Goal: Task Accomplishment & Management: Manage account settings

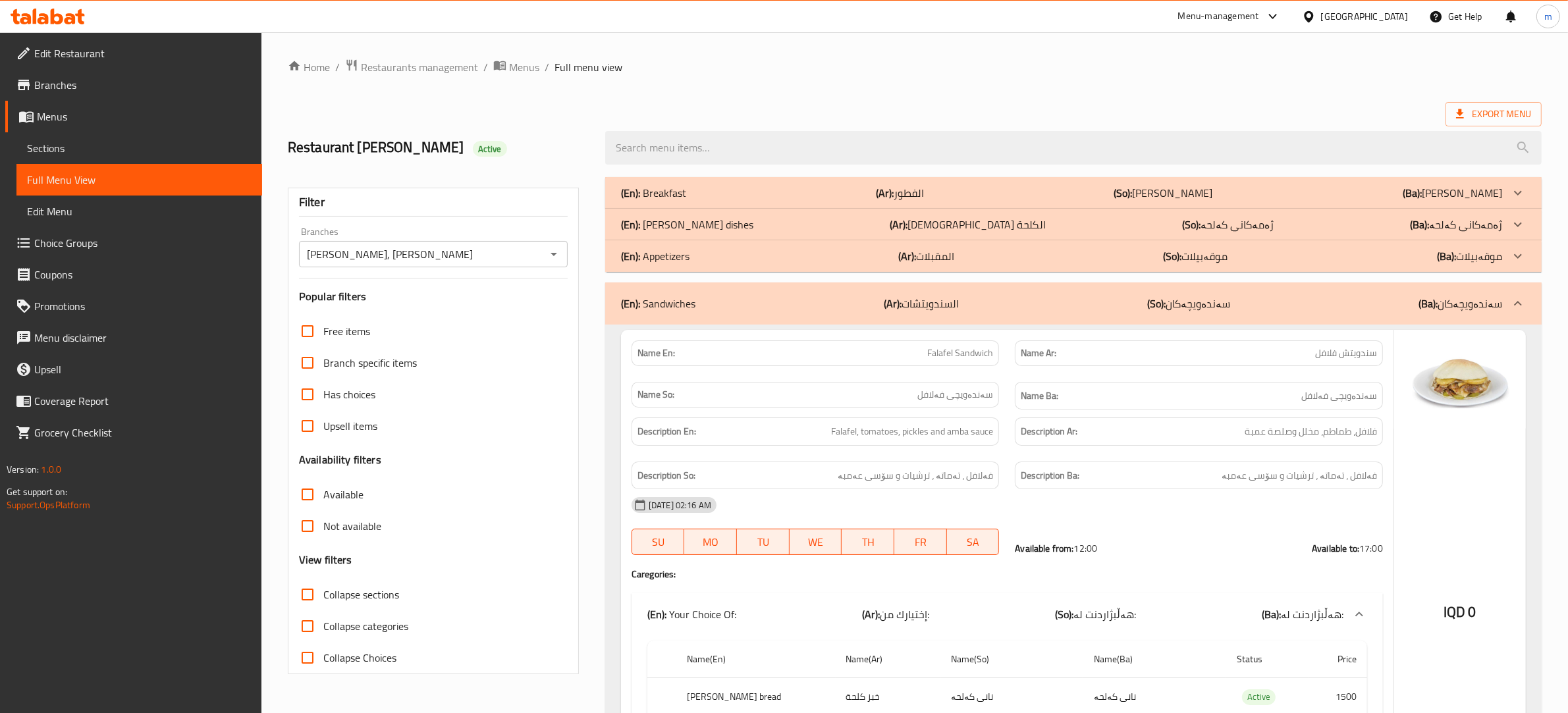
click at [448, 68] on span "Restaurants management" at bounding box center [419, 67] width 117 height 16
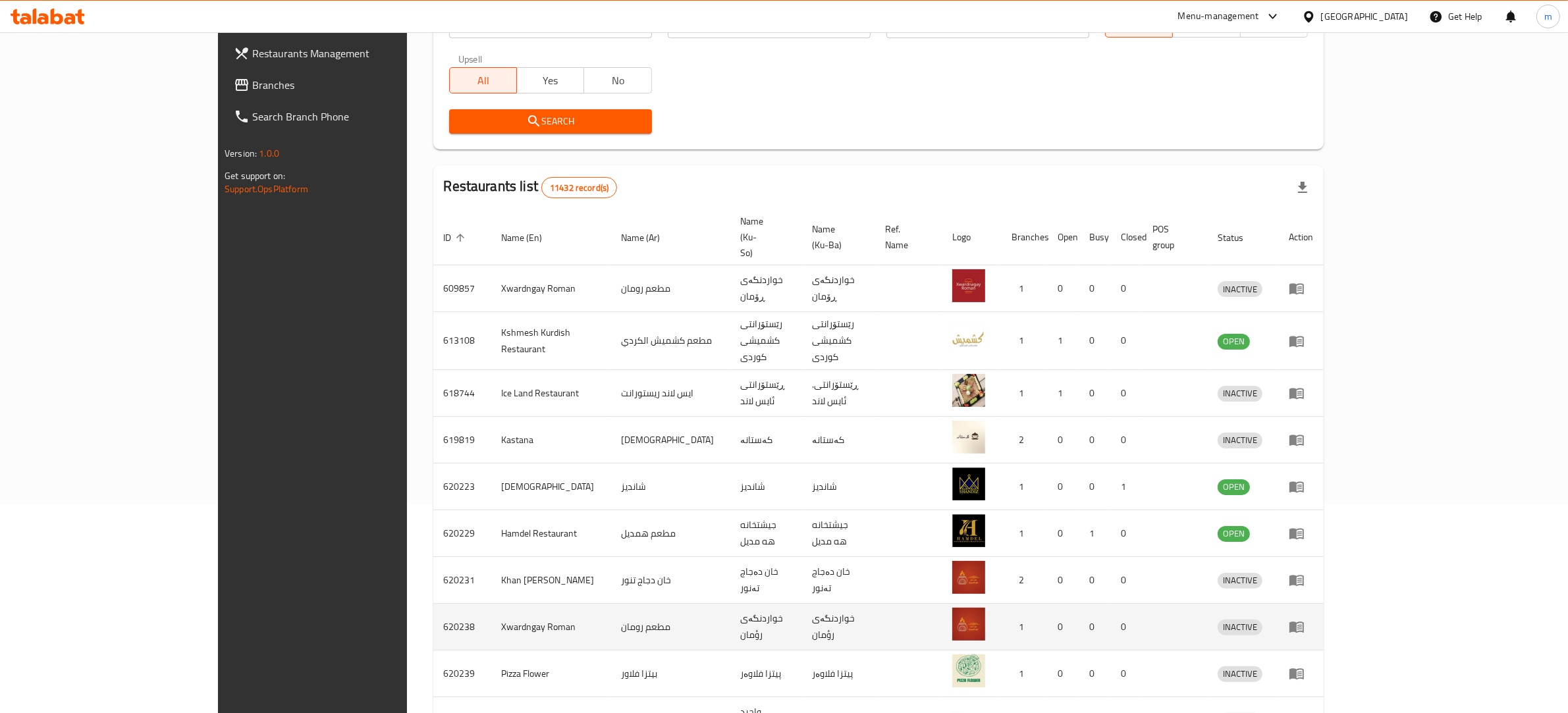
scroll to position [268, 0]
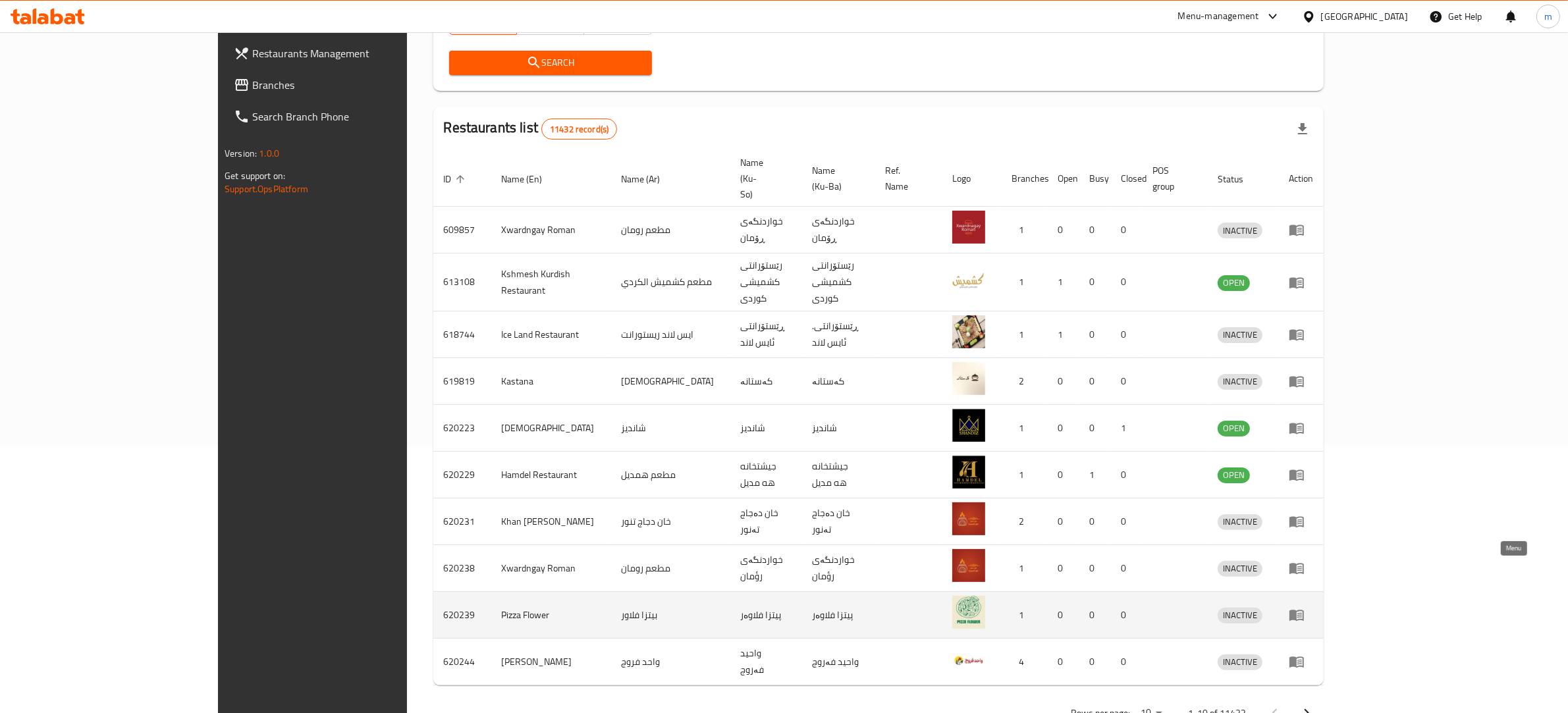
click at [1304, 610] on icon "enhanced table" at bounding box center [1297, 616] width 15 height 11
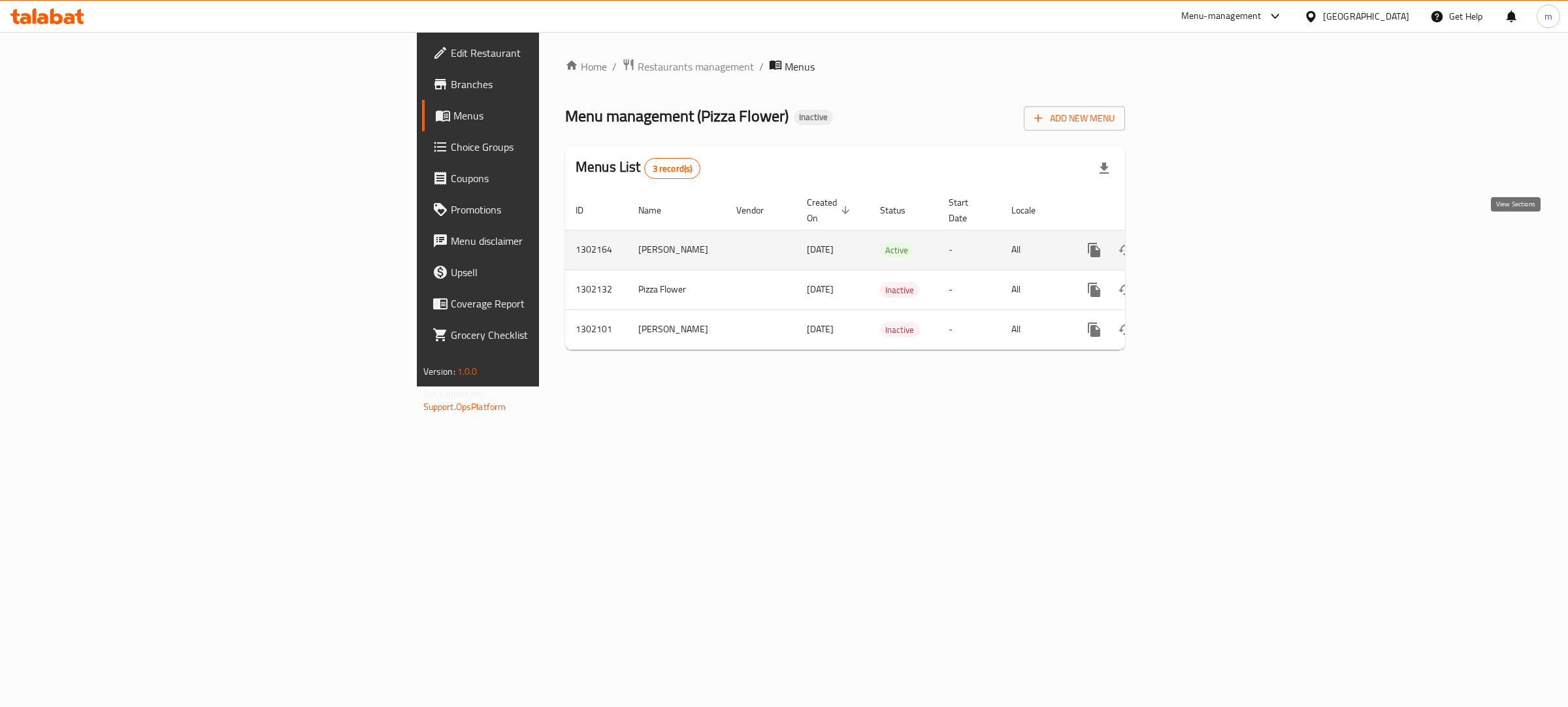
click at [1196, 242] on icon "enhanced table" at bounding box center [1189, 250] width 16 height 16
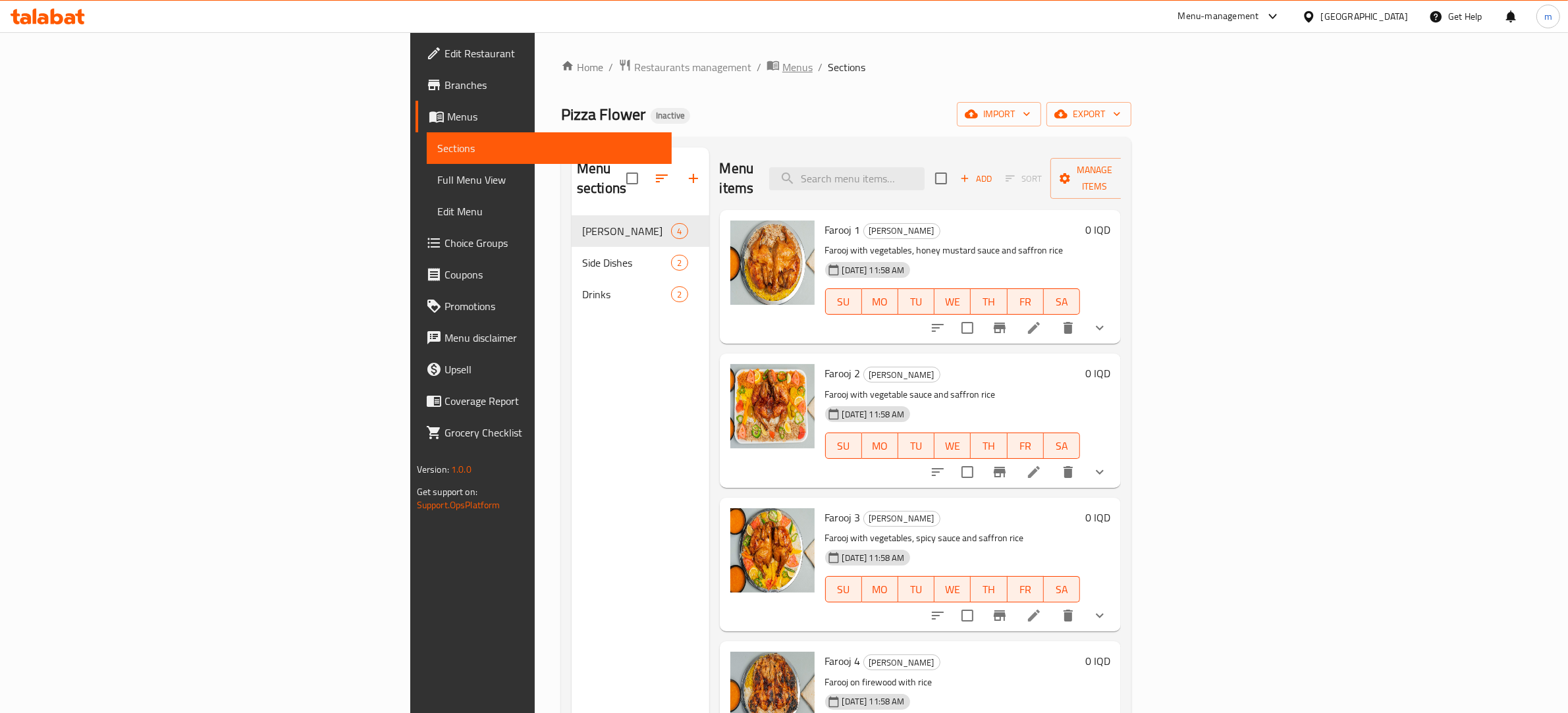
click at [783, 67] on span "Menus" at bounding box center [797, 67] width 30 height 16
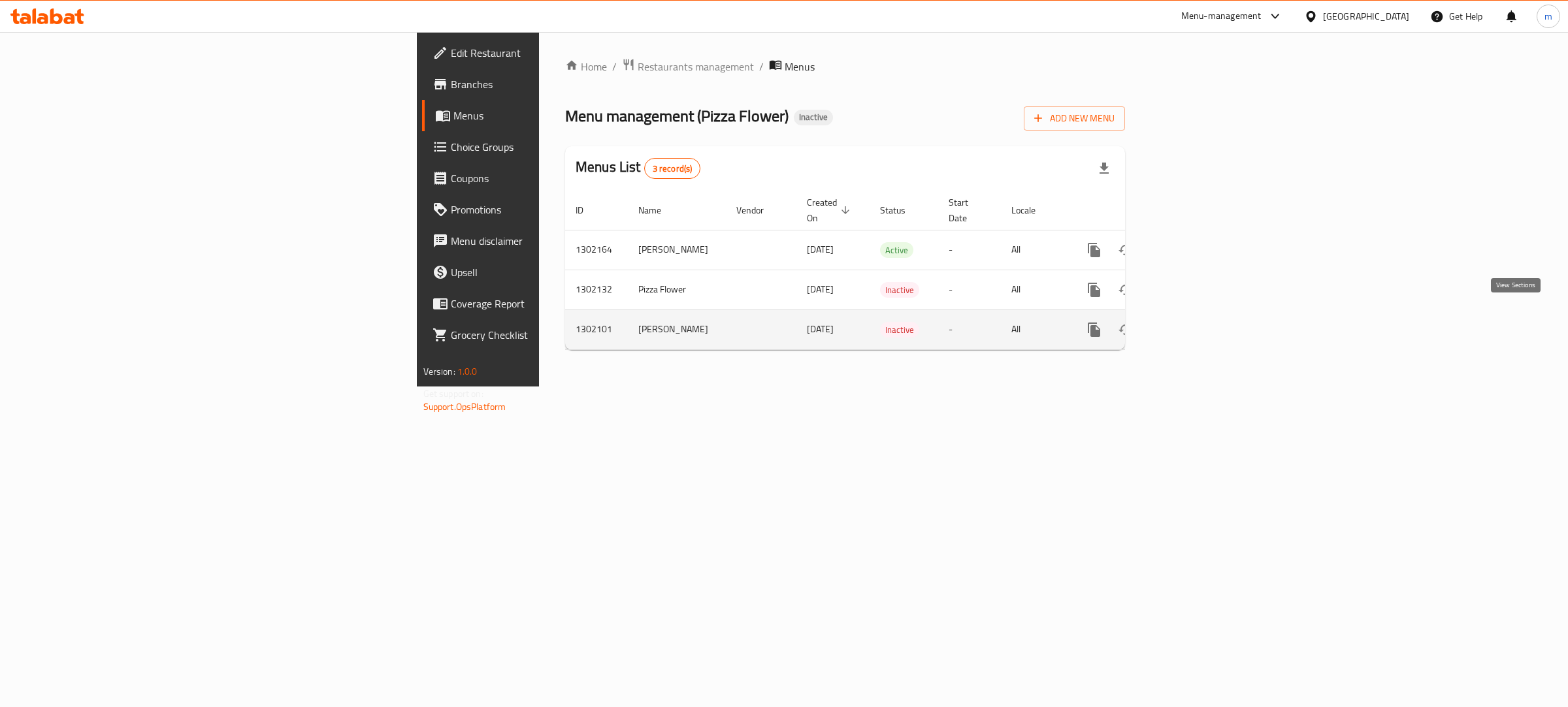
click at [1194, 324] on icon "enhanced table" at bounding box center [1188, 329] width 12 height 12
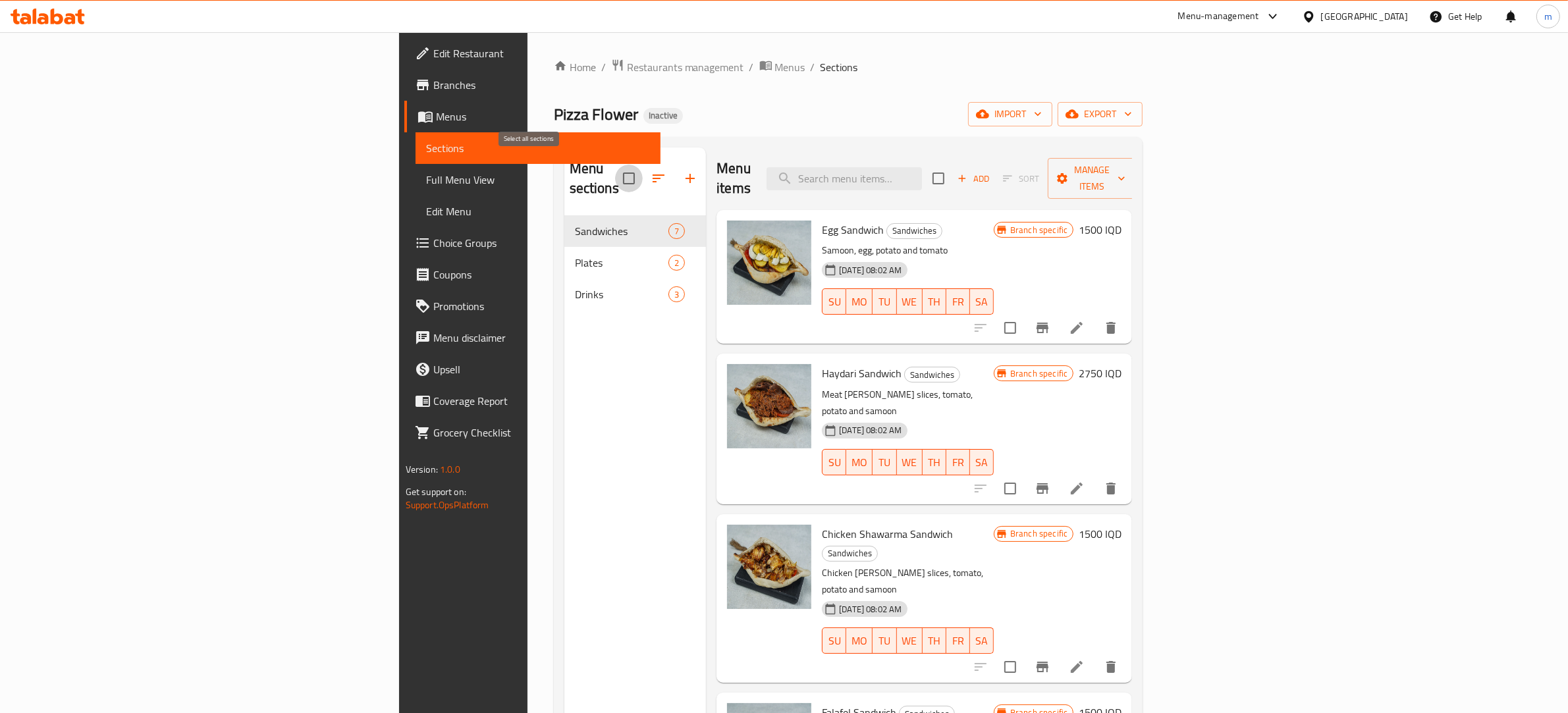
click at [615, 168] on input "checkbox" at bounding box center [629, 179] width 27 height 27
checkbox input "true"
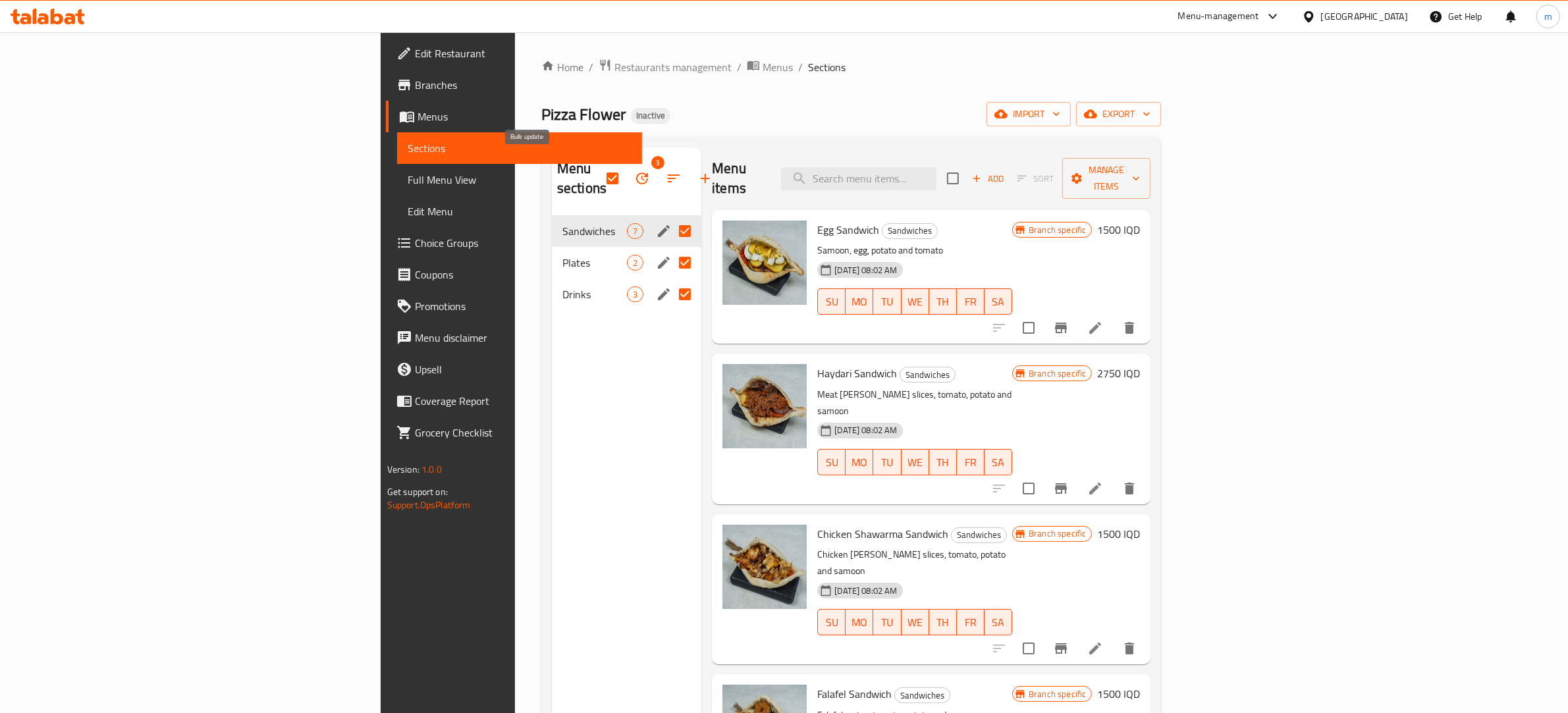
click at [627, 168] on button "button" at bounding box center [642, 178] width 32 height 32
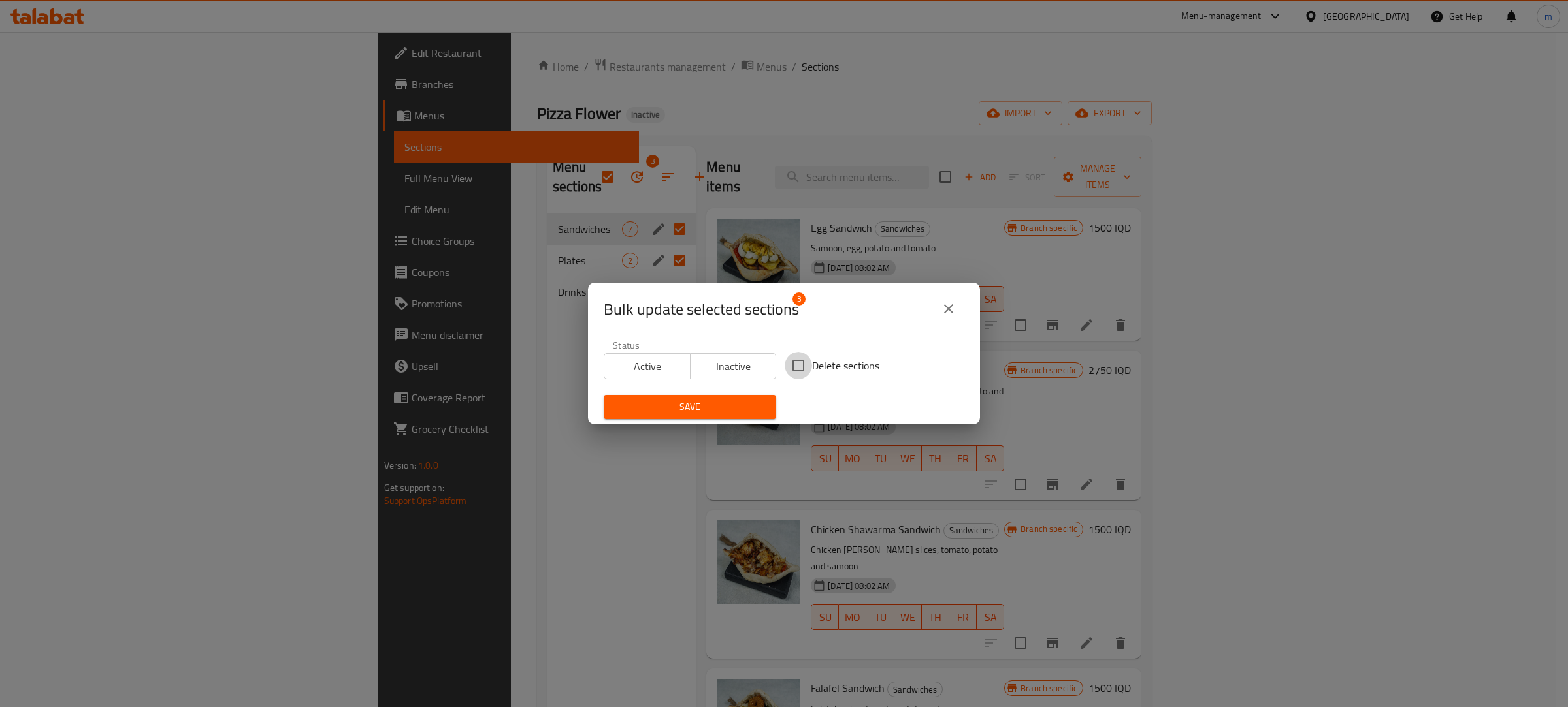
click at [794, 366] on input "Delete sections" at bounding box center [798, 366] width 27 height 27
checkbox input "true"
click at [734, 396] on button "Save" at bounding box center [690, 407] width 172 height 24
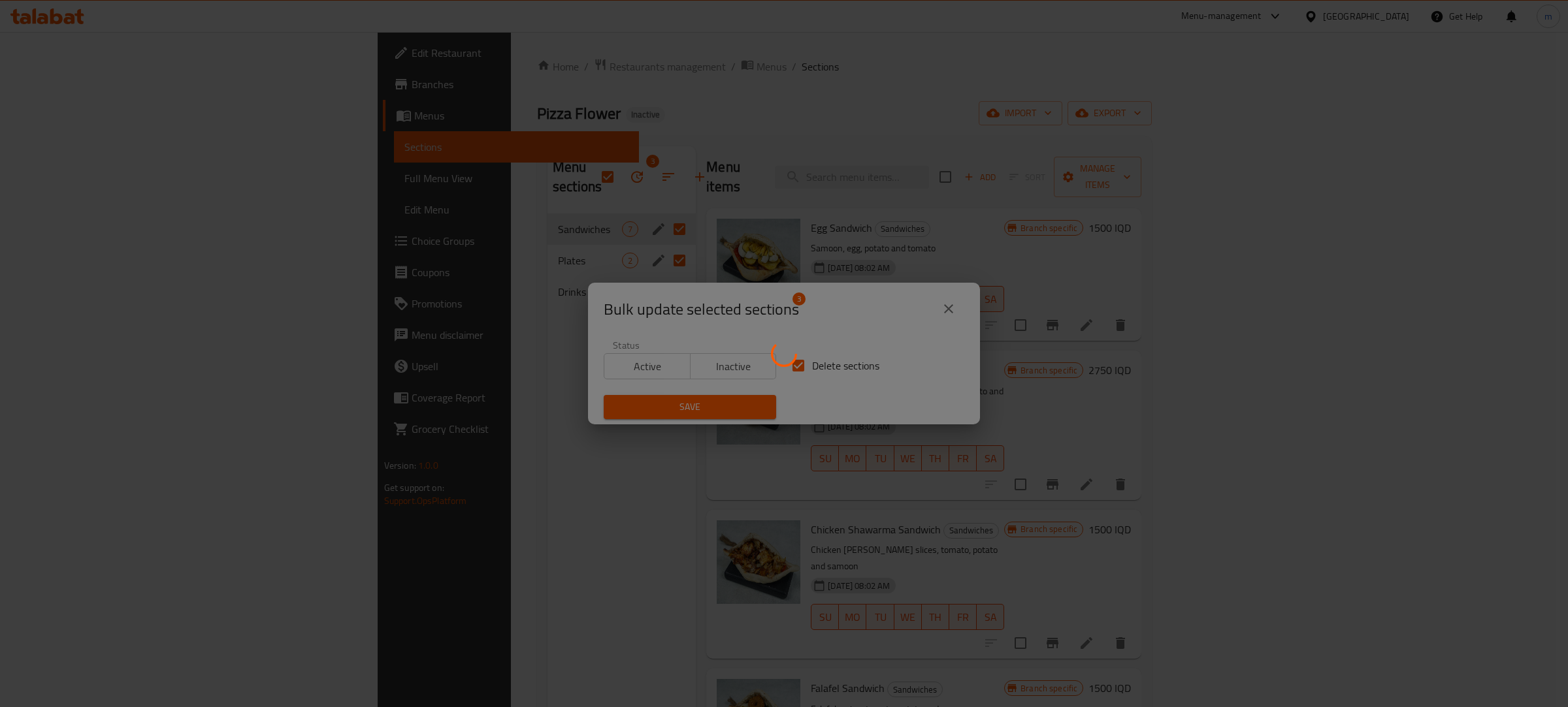
checkbox input "false"
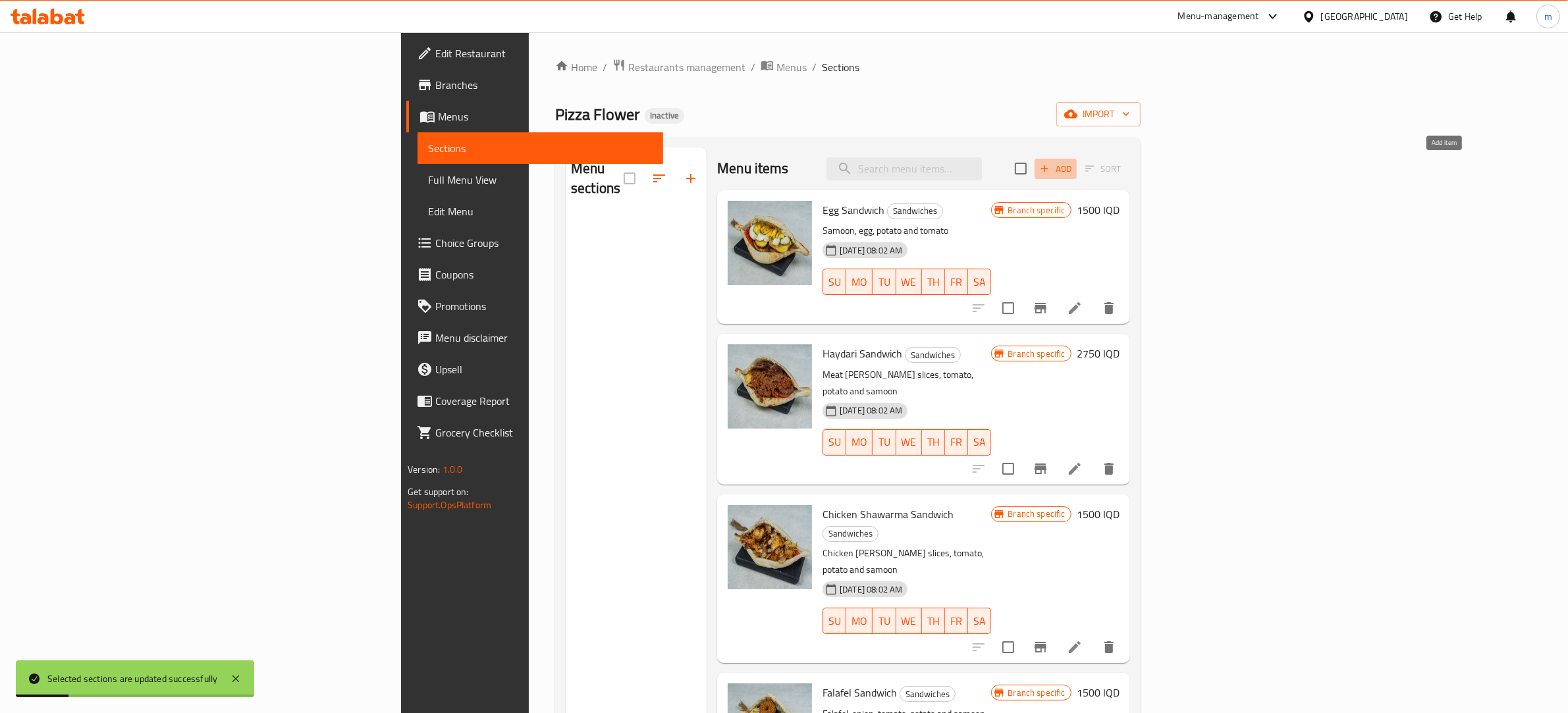
click at [1074, 169] on span "Add" at bounding box center [1056, 169] width 36 height 15
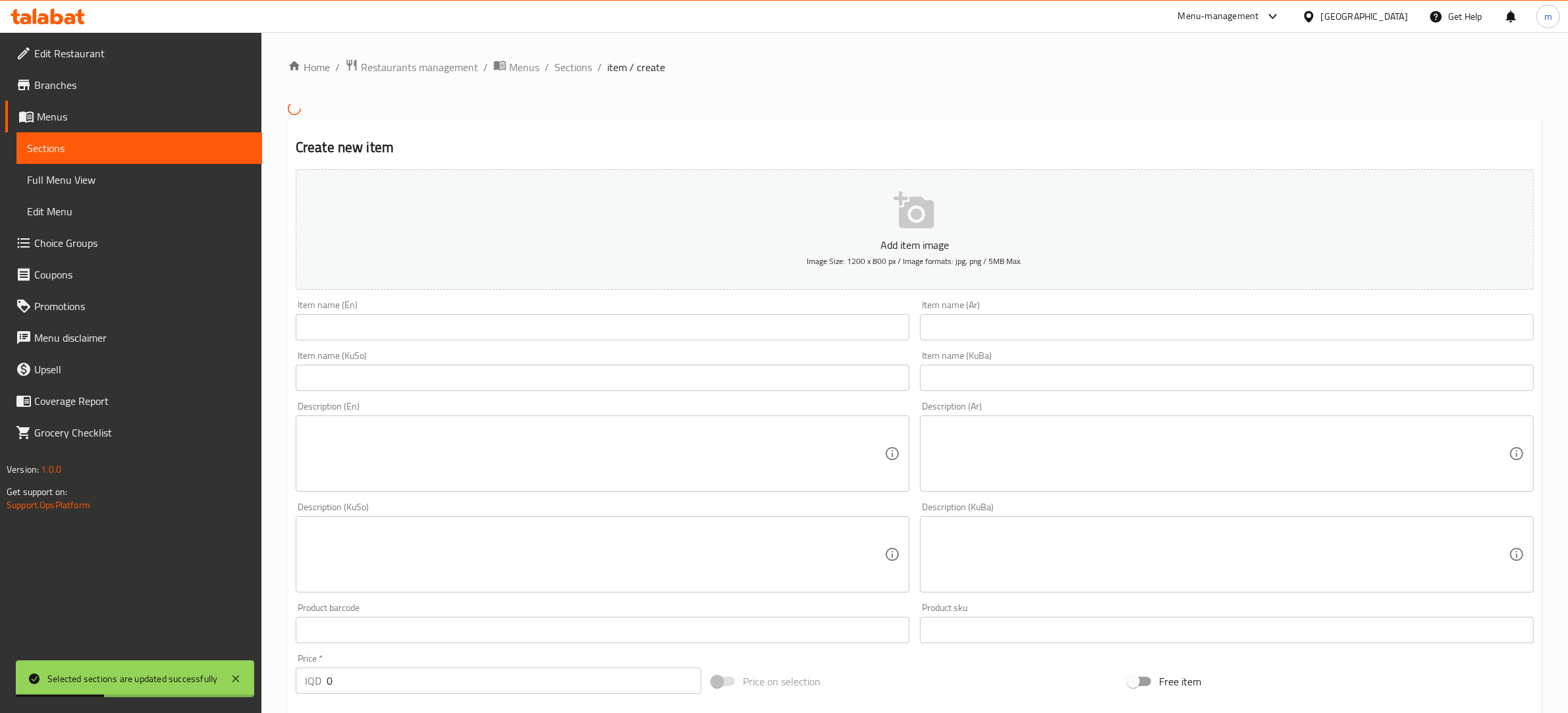
click at [570, 54] on div "Home / Restaurants management / Menus / Sections / item / create Create new ite…" at bounding box center [915, 547] width 1307 height 1031
click at [577, 70] on span "Sections" at bounding box center [573, 67] width 37 height 16
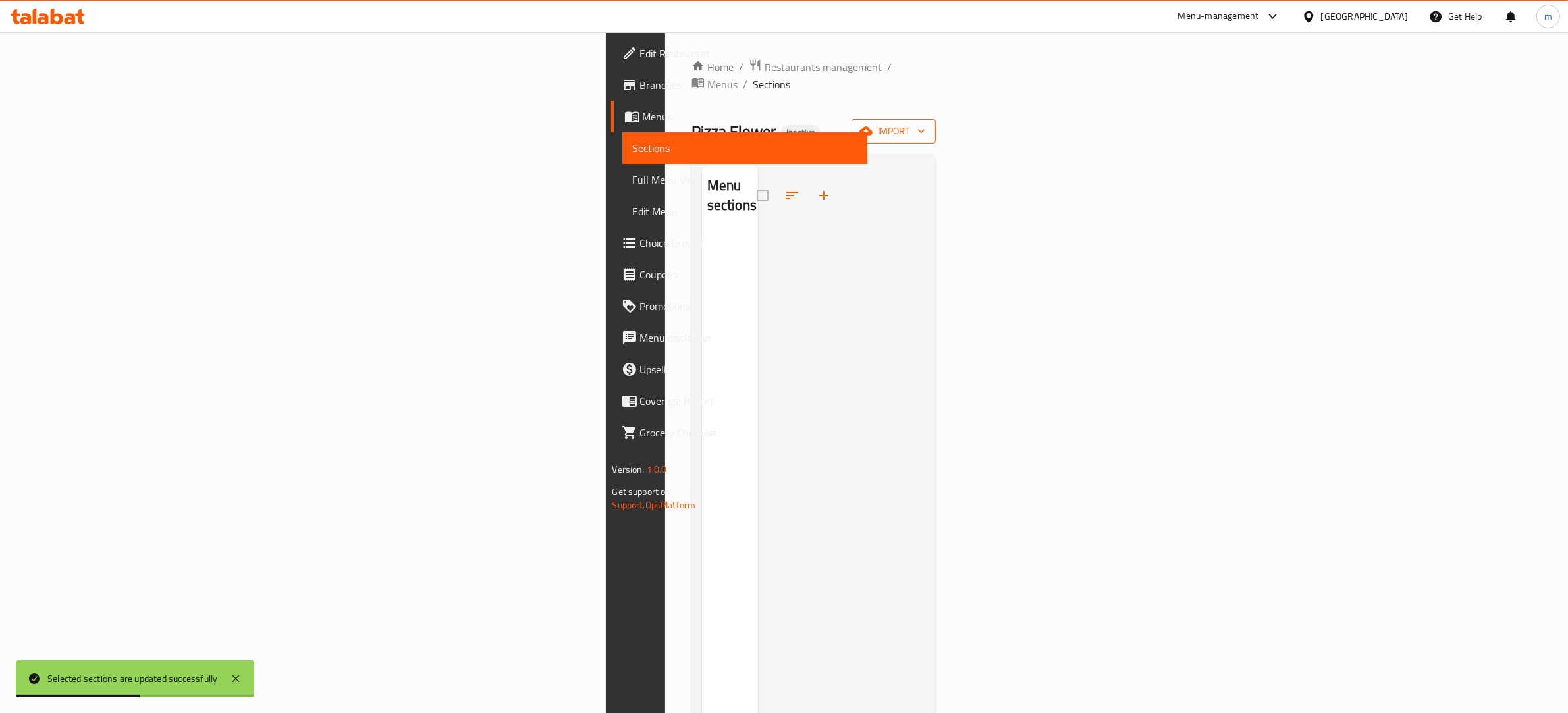
click at [925, 123] on span "import" at bounding box center [894, 131] width 63 height 16
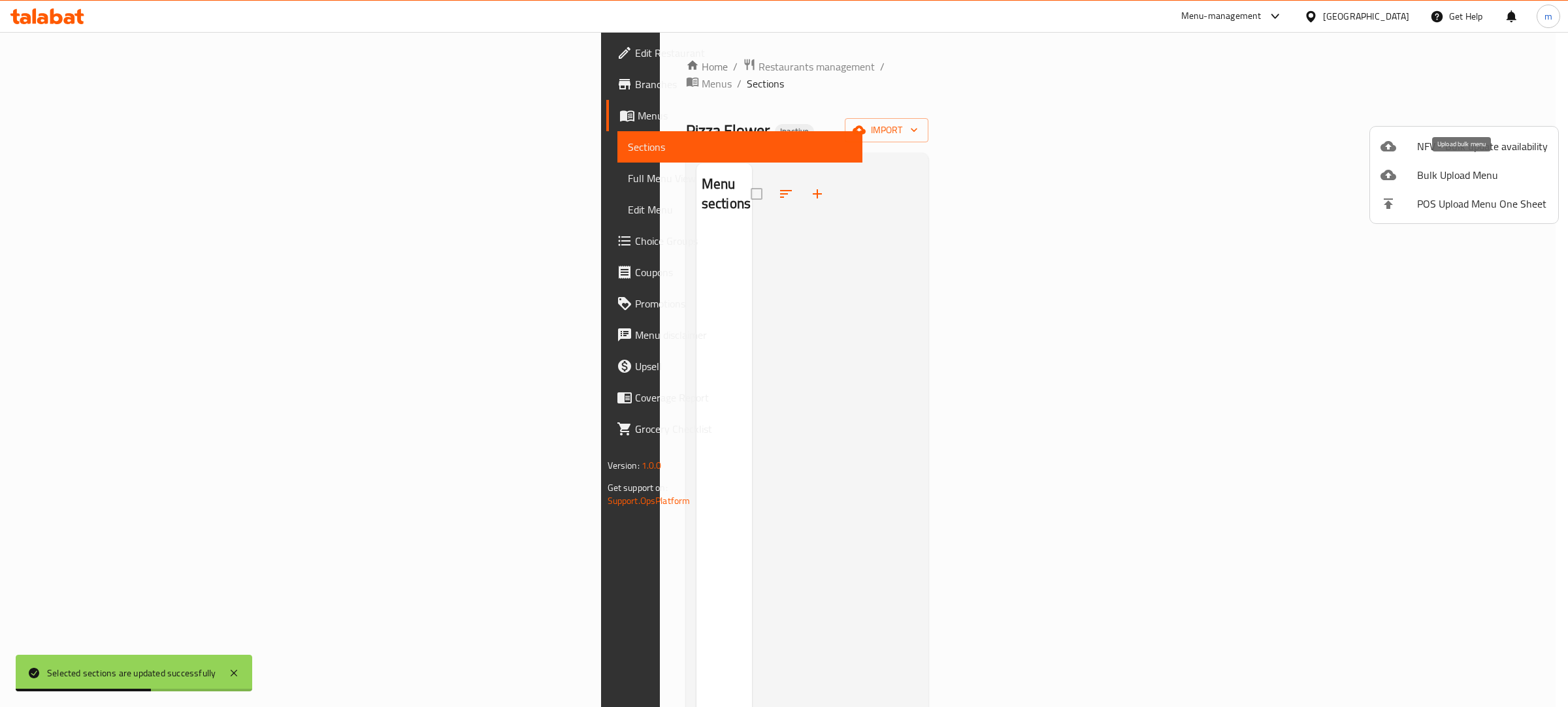
click at [1454, 162] on li "Bulk Upload Menu" at bounding box center [1464, 175] width 188 height 29
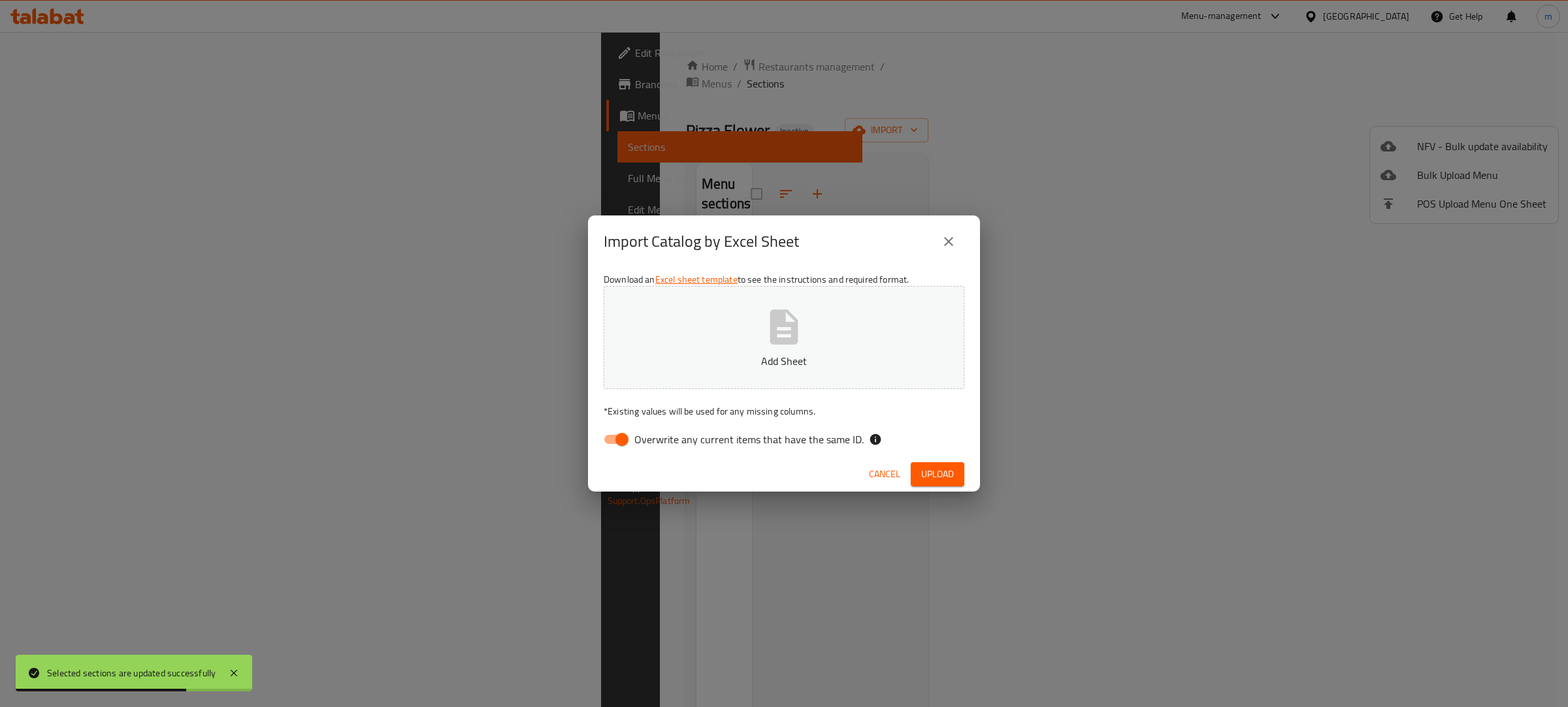
click at [625, 434] on input "Overwrite any current items that have the same ID." at bounding box center [622, 439] width 75 height 25
checkbox input "false"
click at [701, 327] on button "Add Sheet" at bounding box center [784, 337] width 361 height 103
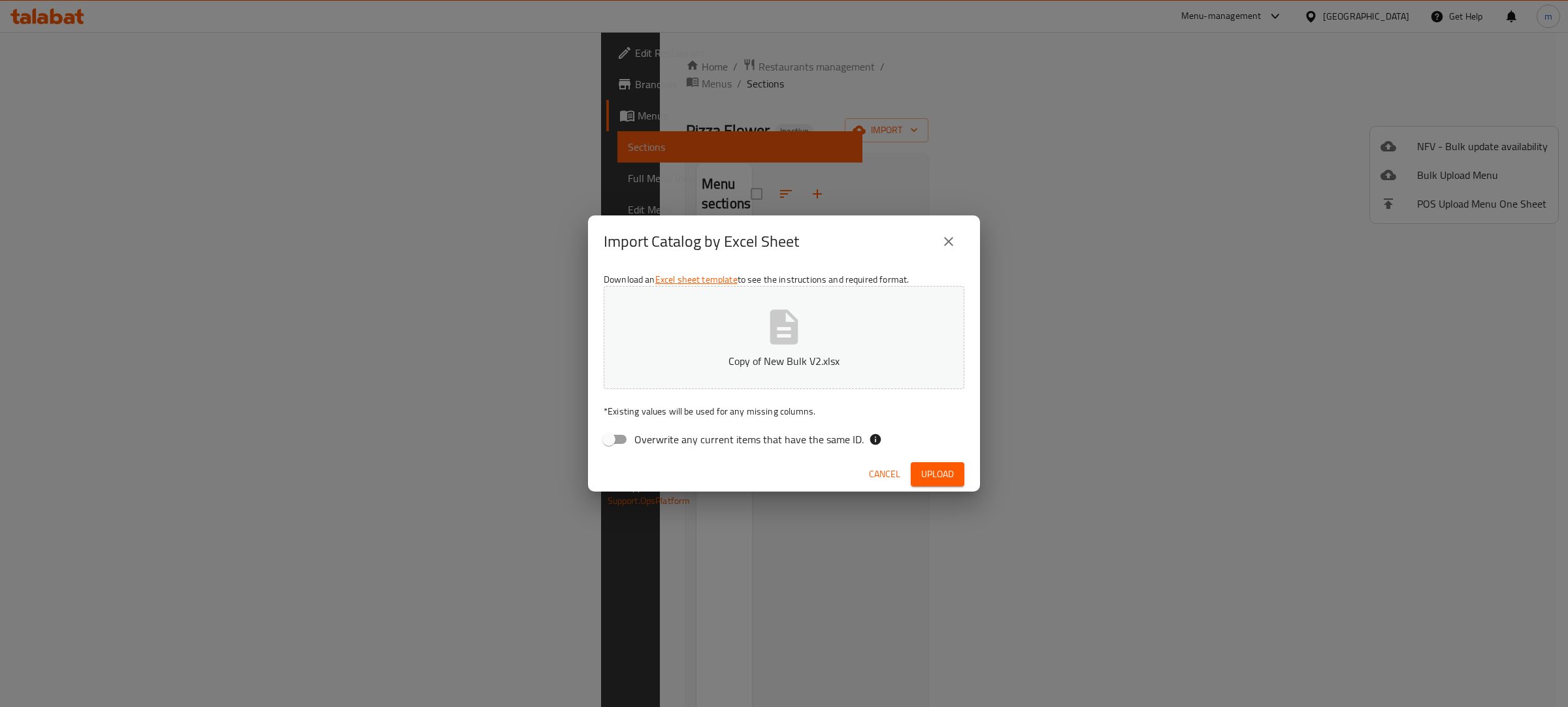
click at [949, 482] on span "Upload" at bounding box center [937, 475] width 33 height 16
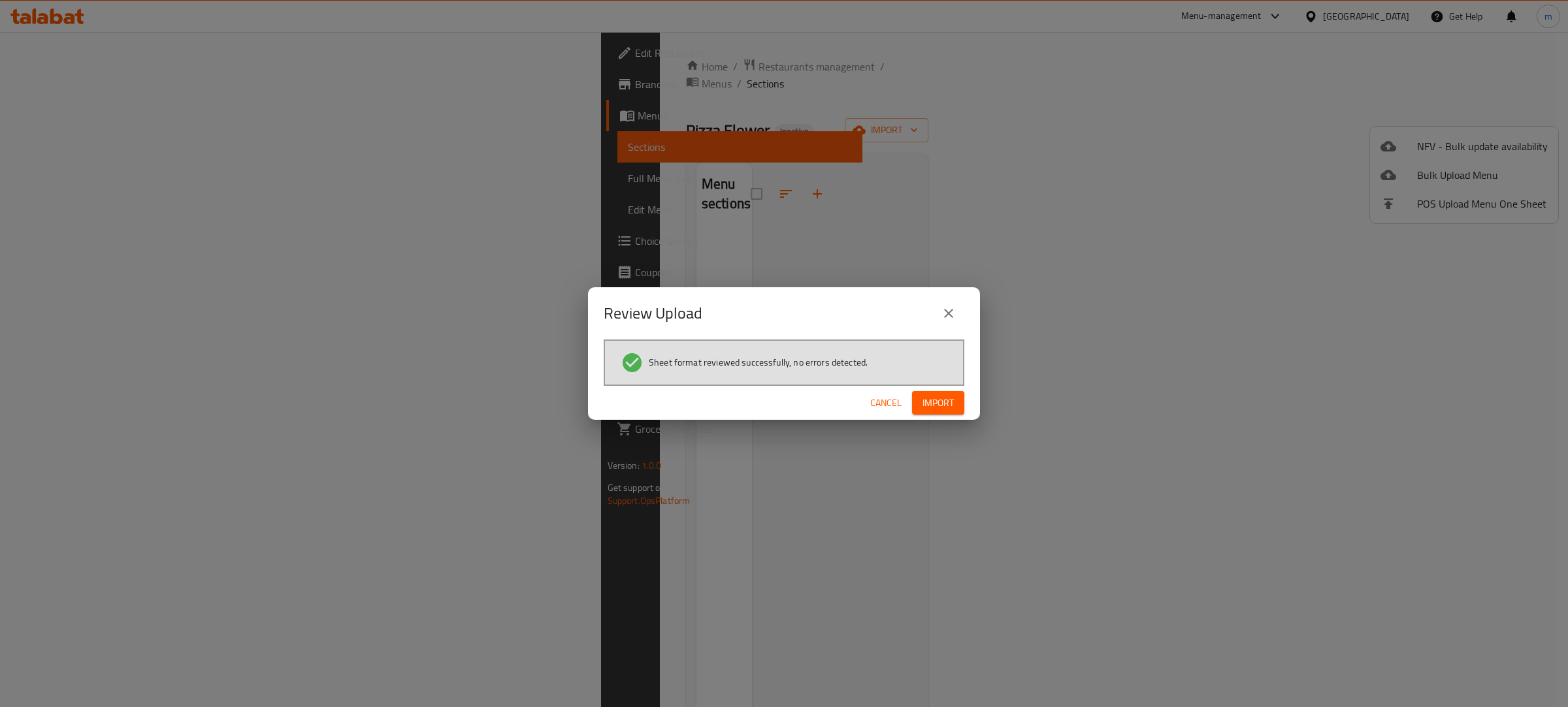
click at [938, 399] on span "Import" at bounding box center [938, 403] width 31 height 16
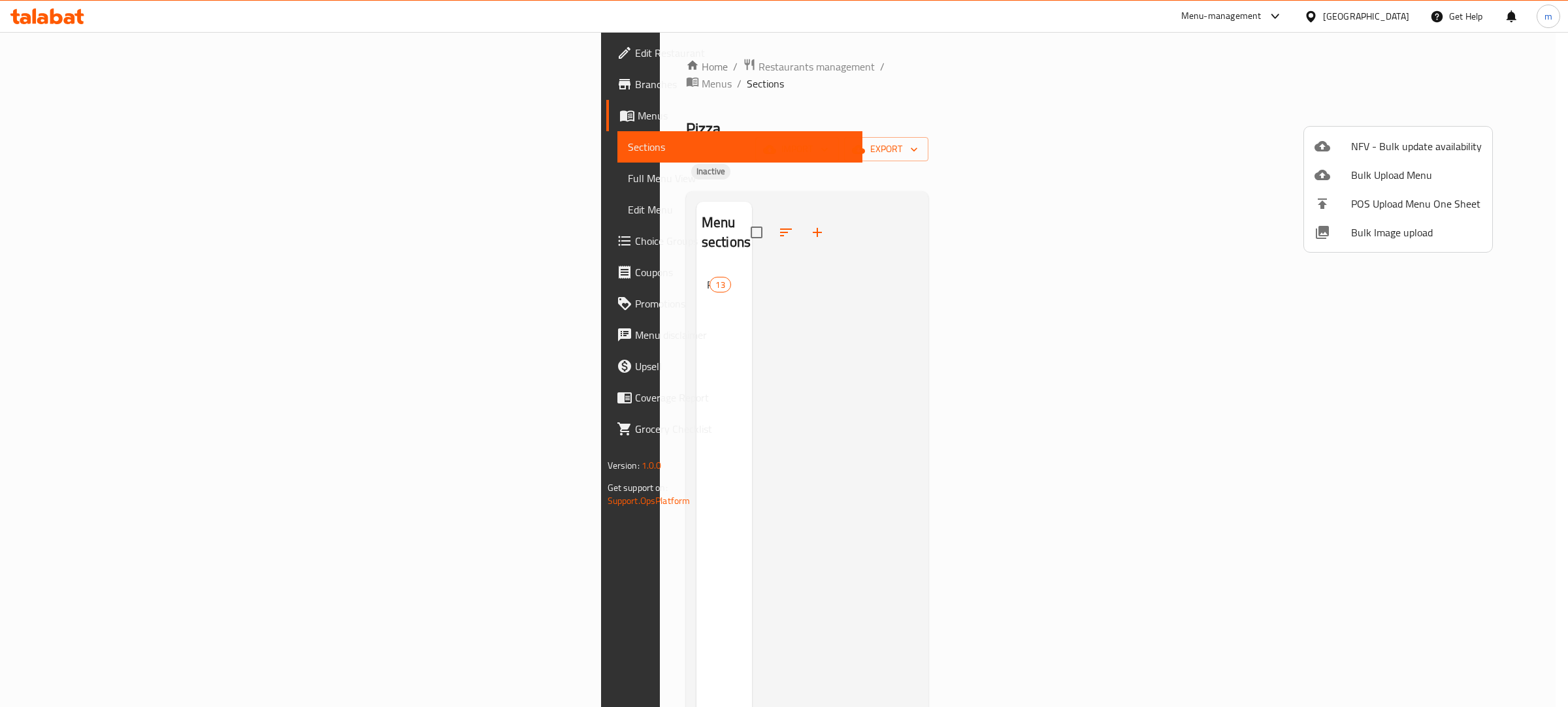
click at [410, 220] on div at bounding box center [784, 354] width 1568 height 707
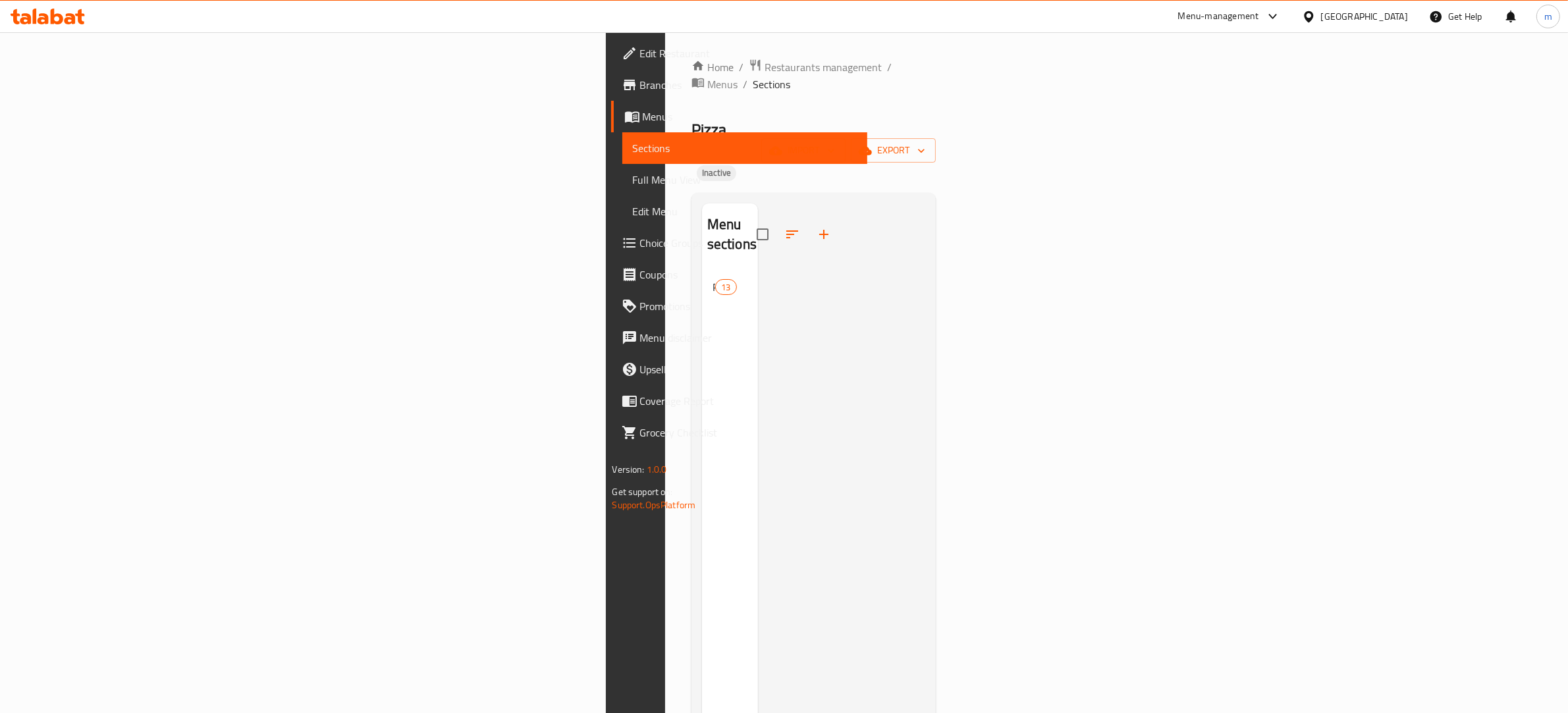
click at [712, 279] on span "Pizza" at bounding box center [714, 287] width 3 height 16
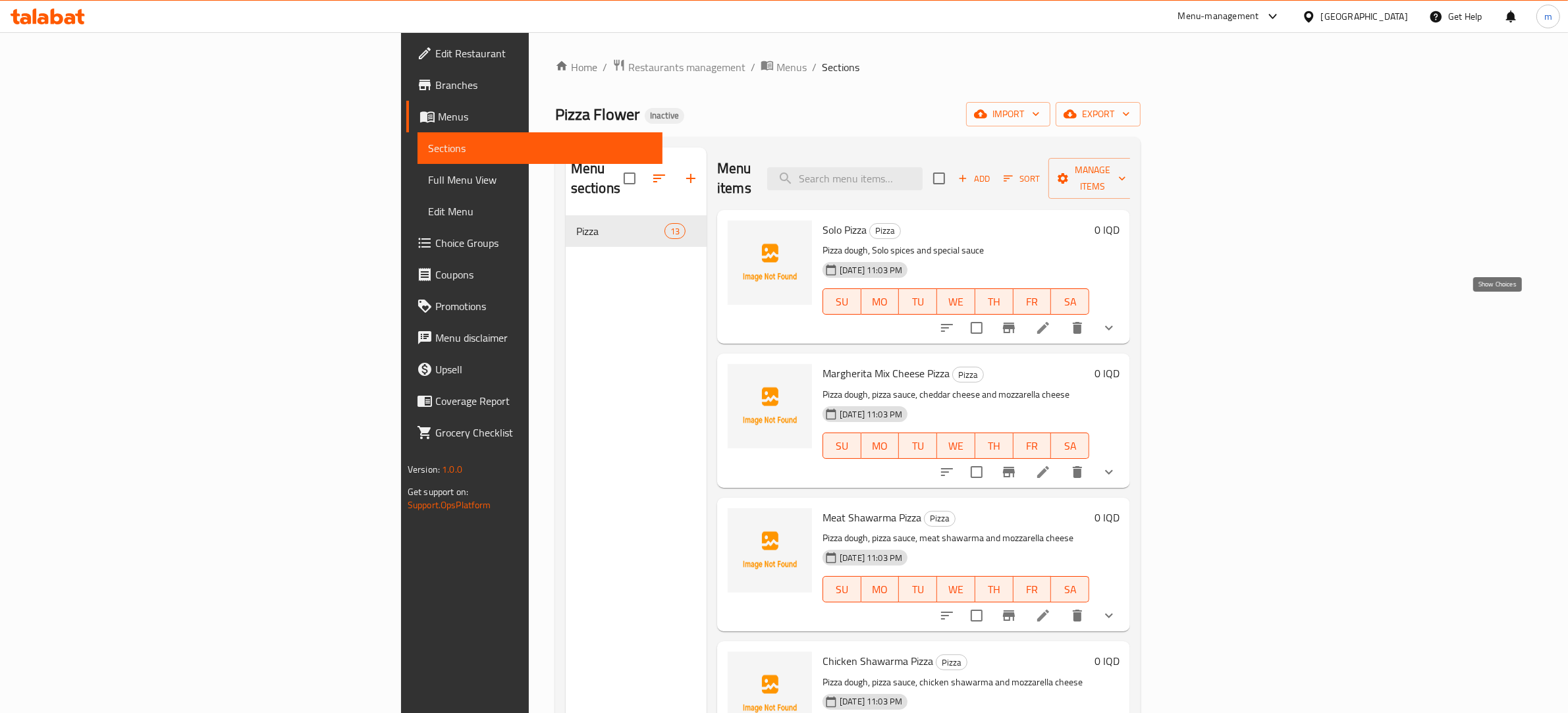
click at [1117, 320] on icon "show more" at bounding box center [1109, 328] width 16 height 16
